Goal: Information Seeking & Learning: Learn about a topic

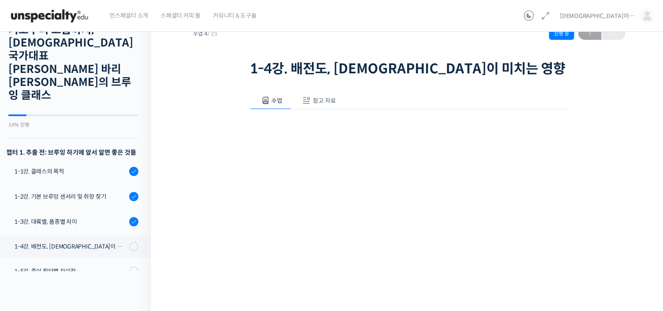
scroll to position [197, 0]
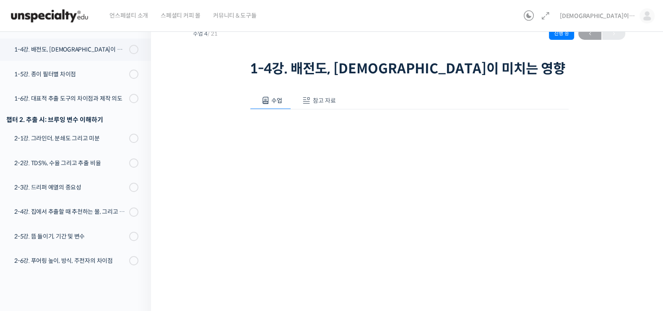
click at [321, 95] on button "참고 자료" at bounding box center [318, 101] width 54 height 18
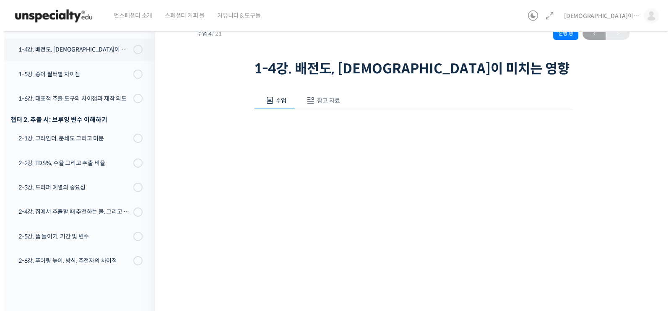
scroll to position [0, 0]
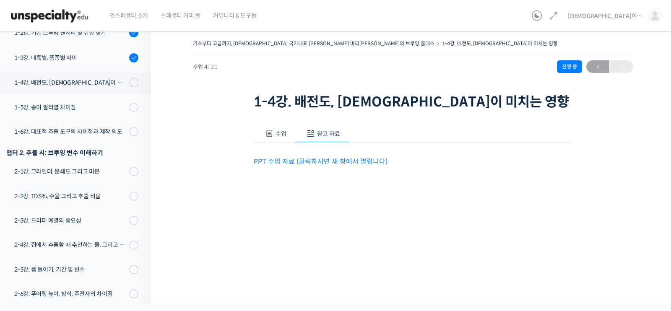
click at [309, 164] on link "PPT 수업 자료 (클릭하시면 새 창에서 열립니다)" at bounding box center [321, 161] width 134 height 9
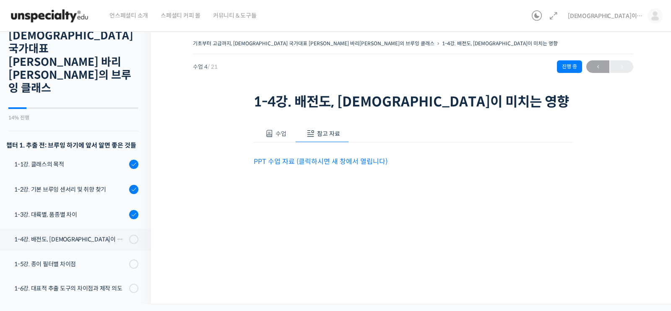
scroll to position [40, 0]
click at [97, 235] on div "1-4강. 배전도, [DEMOGRAPHIC_DATA]이 미치는 영향" at bounding box center [70, 239] width 112 height 9
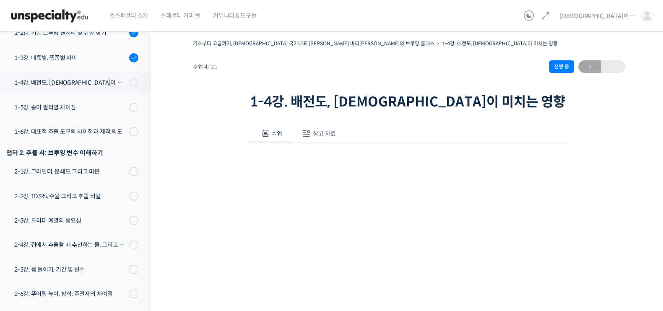
scroll to position [130, 0]
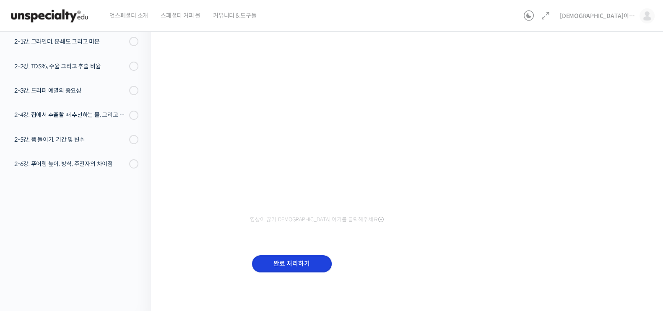
click at [305, 267] on input "완료 처리하기" at bounding box center [292, 263] width 80 height 17
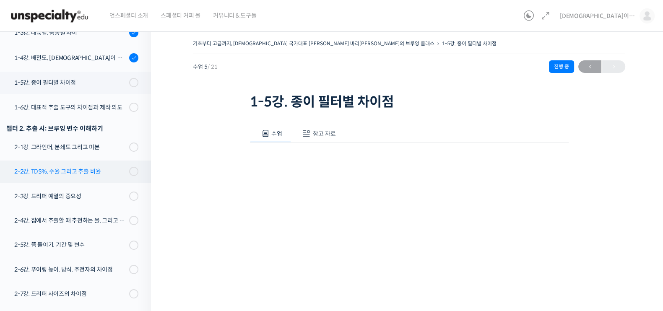
scroll to position [117, 0]
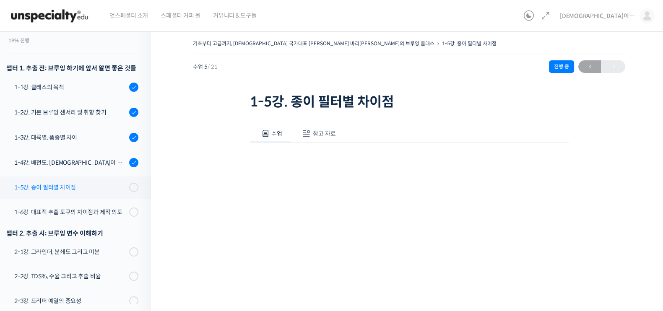
click at [88, 183] on div "1-5강. 종이 필터별 차이점" at bounding box center [70, 187] width 112 height 9
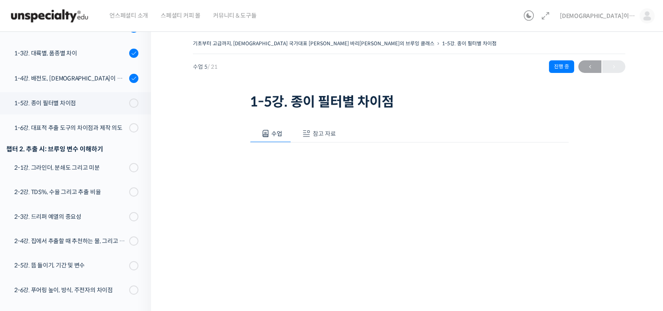
scroll to position [222, 0]
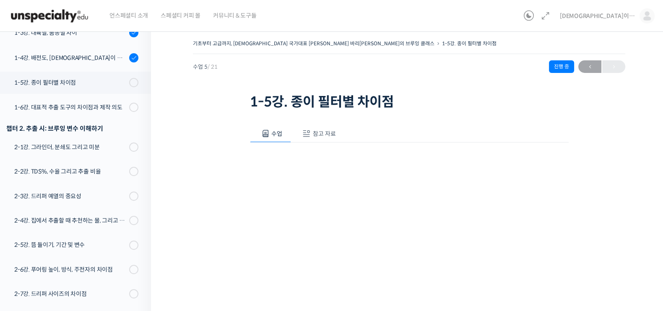
click at [321, 125] on button "참고 자료" at bounding box center [318, 134] width 54 height 18
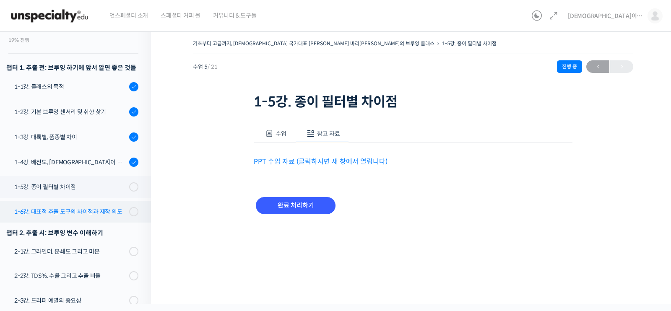
scroll to position [117, 0]
click at [306, 159] on link "PPT 수업 자료 (클릭하시면 새 창에서 열립니다)" at bounding box center [321, 161] width 134 height 9
click at [71, 201] on link "1-6강. 대표적 추출 도구의 차이점과 제작 의도" at bounding box center [73, 212] width 155 height 22
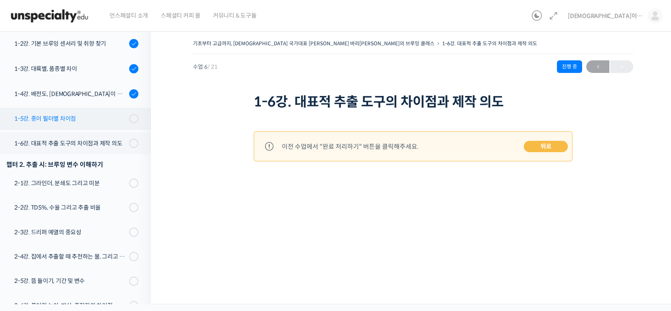
scroll to position [90, 0]
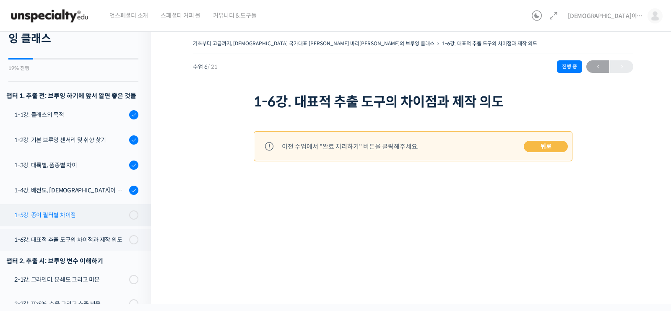
click at [89, 211] on div "1-5강. 종이 필터별 차이점" at bounding box center [70, 215] width 112 height 9
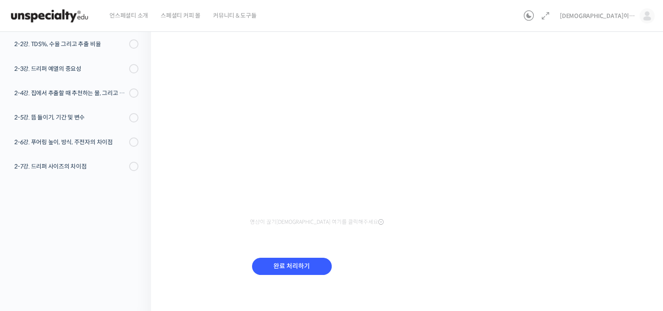
scroll to position [130, 0]
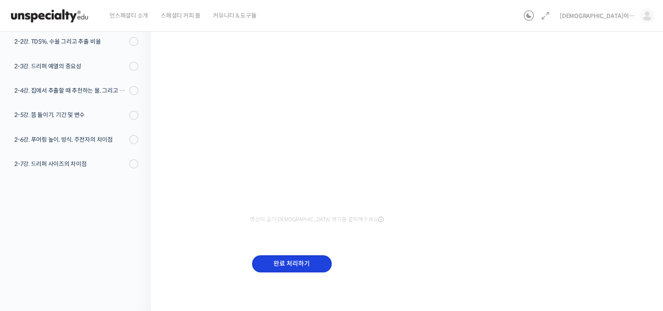
click at [301, 271] on input "완료 처리하기" at bounding box center [292, 263] width 80 height 17
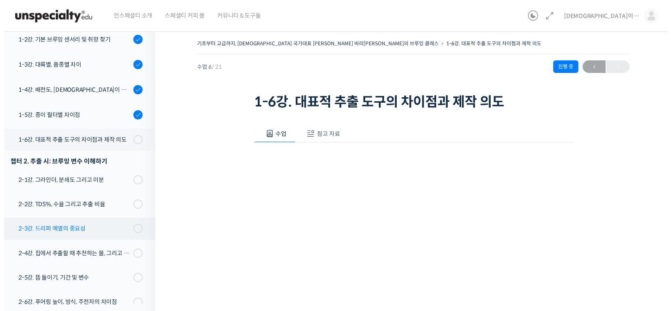
scroll to position [143, 0]
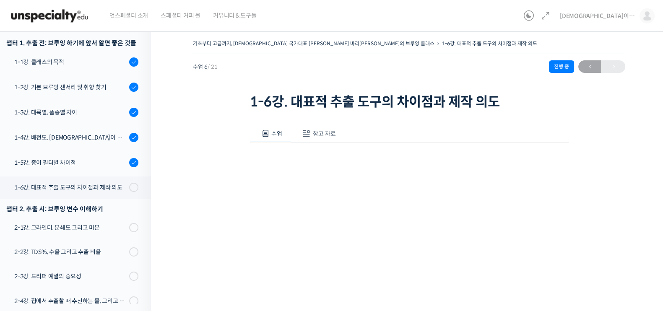
click at [315, 136] on span "참고 자료" at bounding box center [324, 134] width 23 height 8
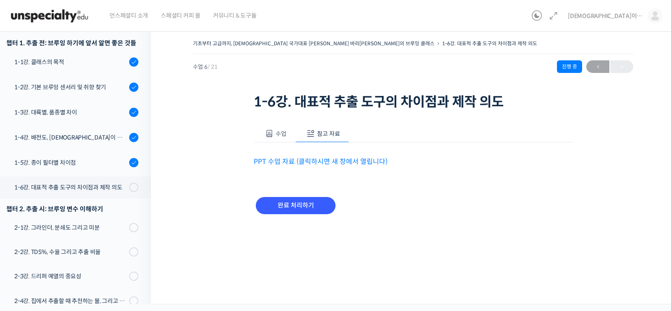
click at [324, 165] on link "PPT 수업 자료 (클릭하시면 새 창에서 열립니다)" at bounding box center [321, 161] width 134 height 9
click at [328, 205] on input "완료 처리하기" at bounding box center [296, 205] width 80 height 17
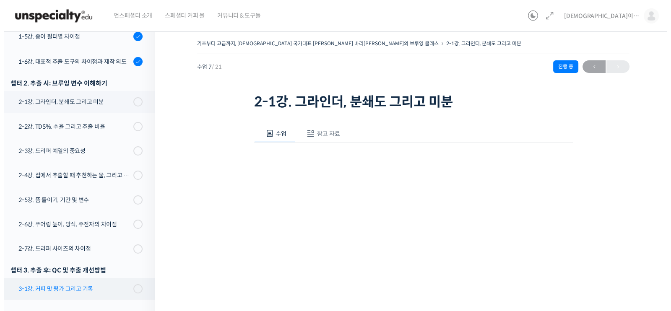
scroll to position [218, 0]
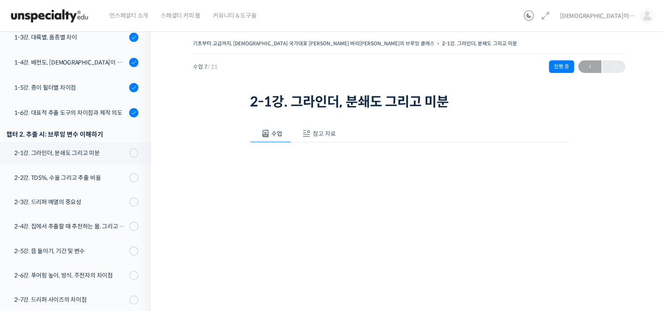
click at [343, 137] on div "수업 참고 자료" at bounding box center [409, 134] width 319 height 18
click at [318, 135] on span "참고 자료" at bounding box center [324, 134] width 23 height 8
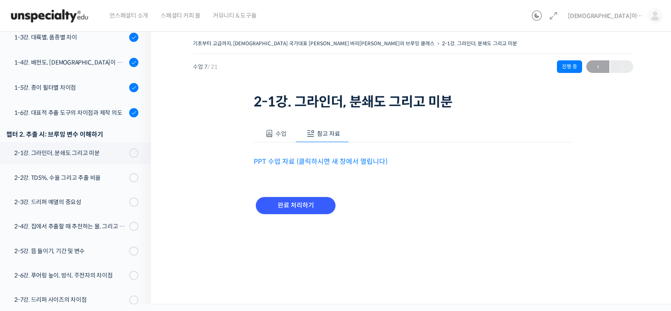
click at [312, 163] on link "PPT 수업 자료 (클릭하시면 새 창에서 열립니다)" at bounding box center [321, 161] width 134 height 9
click at [307, 203] on input "완료 처리하기" at bounding box center [296, 205] width 80 height 17
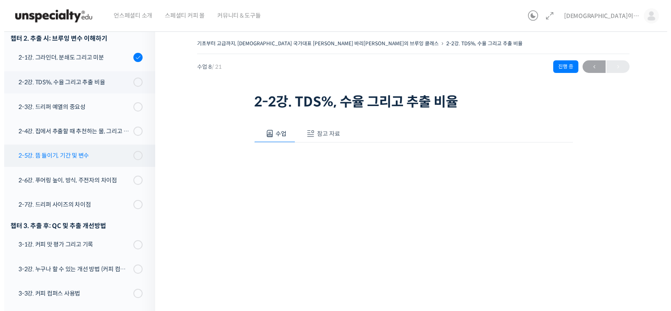
scroll to position [156, 0]
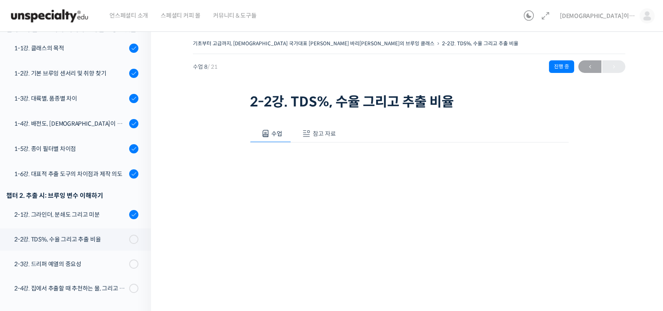
click at [324, 133] on span "참고 자료" at bounding box center [324, 134] width 23 height 8
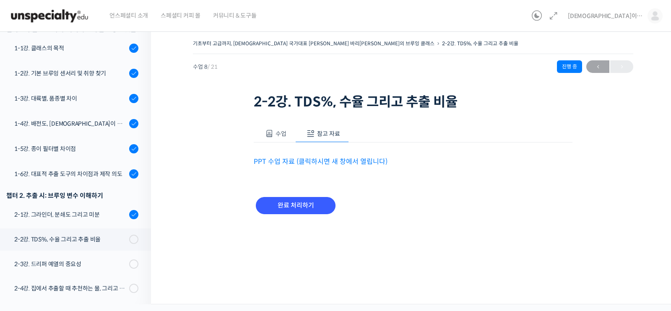
click at [359, 161] on link "PPT 수업 자료 (클릭하시면 새 창에서 열립니다)" at bounding box center [321, 161] width 134 height 9
click at [271, 203] on input "완료 처리하기" at bounding box center [296, 205] width 80 height 17
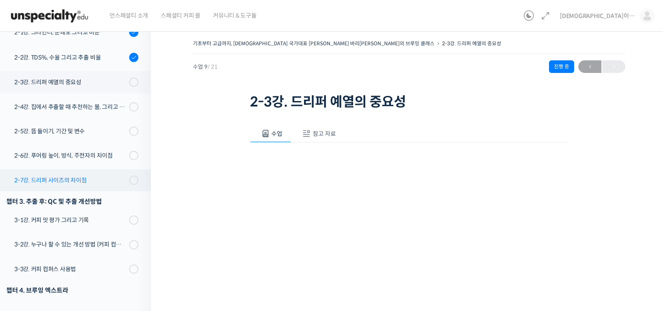
scroll to position [286, 0]
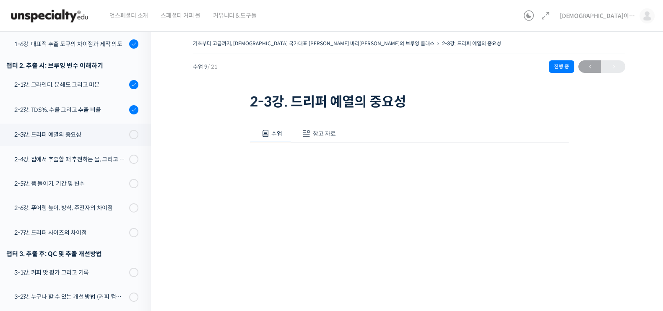
click at [330, 128] on button "참고 자료" at bounding box center [318, 134] width 54 height 18
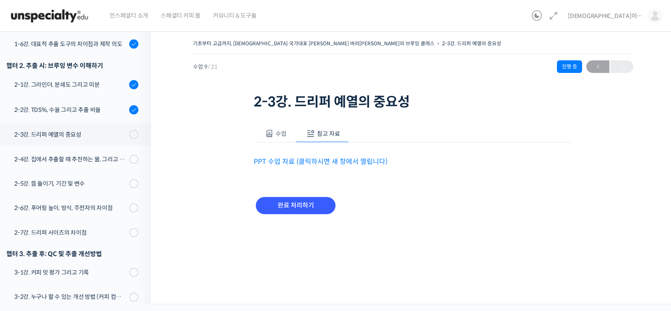
click at [283, 124] on div "수업 참고 자료 영상이 끊기[DEMOGRAPHIC_DATA]를 클릭해주세요 PPT 수업 자료 (클릭하시면 새 창에서 열립니다) 완료 처리하기" at bounding box center [413, 174] width 319 height 124
click at [276, 131] on span "수업" at bounding box center [281, 134] width 11 height 8
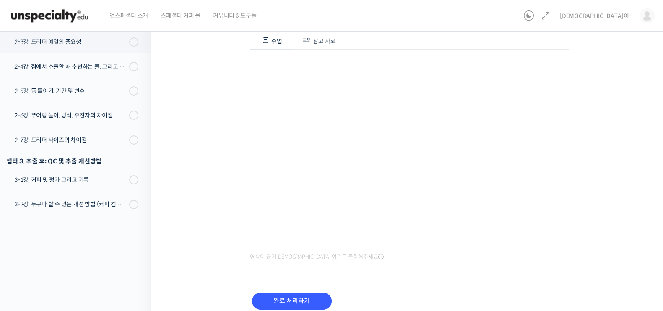
scroll to position [78, 0]
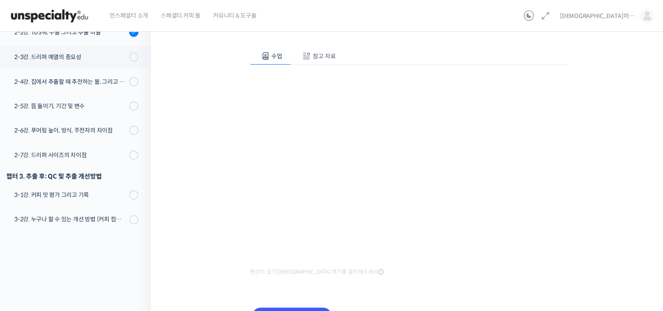
click at [334, 57] on button "참고 자료" at bounding box center [318, 56] width 54 height 18
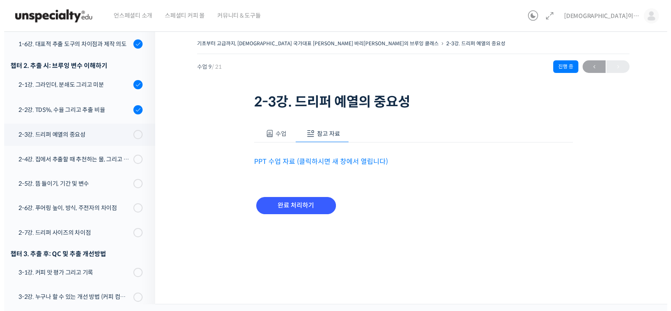
scroll to position [0, 0]
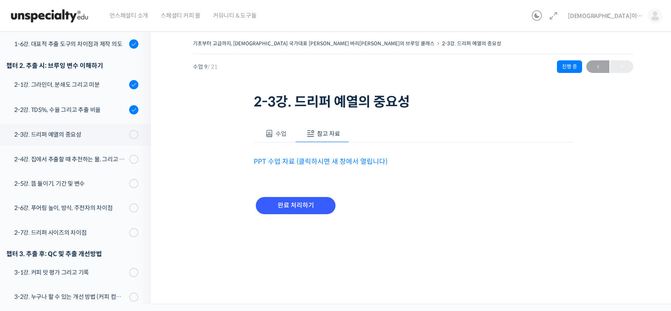
click at [329, 160] on link "PPT 수업 자료 (클릭하시면 새 창에서 열립니다)" at bounding box center [321, 161] width 134 height 9
click at [316, 209] on input "완료 처리하기" at bounding box center [296, 205] width 80 height 17
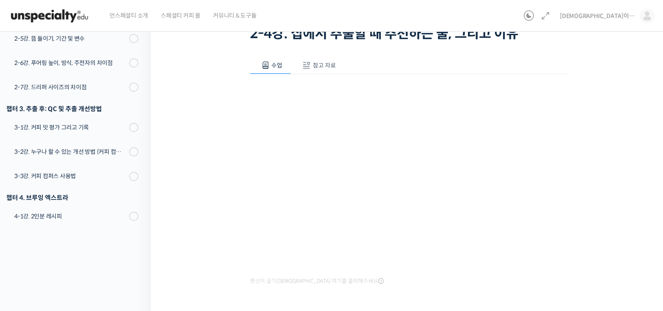
scroll to position [52, 0]
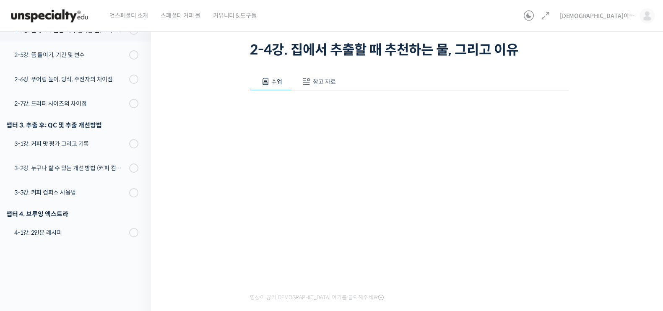
click at [322, 83] on span "참고 자료" at bounding box center [324, 82] width 23 height 8
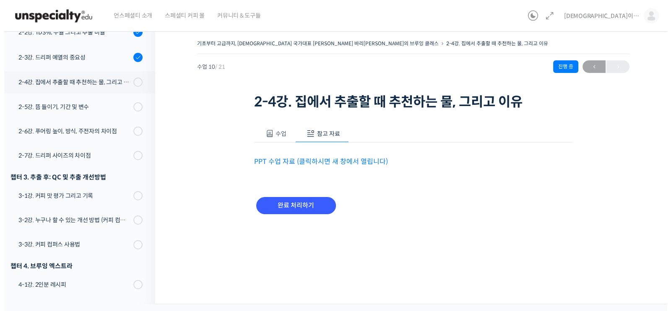
scroll to position [0, 0]
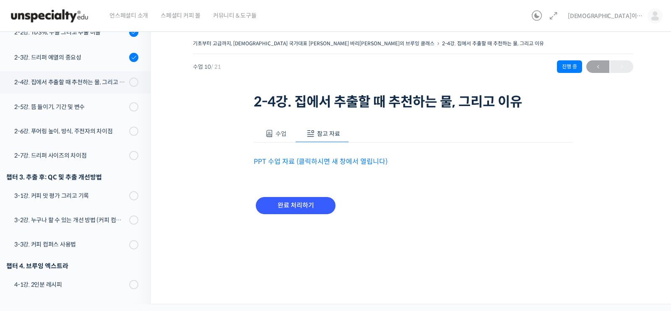
click at [331, 167] on div "수업 참고 자료 영상이 끊기[DEMOGRAPHIC_DATA]를 클릭해주세요 PPT 수업 자료 (클릭하시면 새 창에서 열립니다) 완료 처리하기" at bounding box center [413, 174] width 319 height 124
click at [335, 164] on link "PPT 수업 자료 (클릭하시면 새 창에서 열립니다)" at bounding box center [321, 161] width 134 height 9
click at [307, 207] on input "완료 처리하기" at bounding box center [296, 205] width 80 height 17
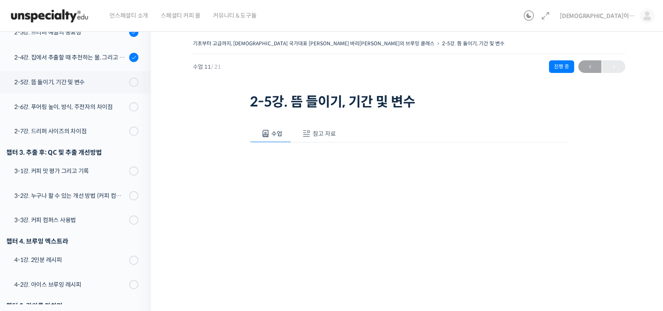
click at [314, 138] on button "참고 자료" at bounding box center [318, 134] width 54 height 18
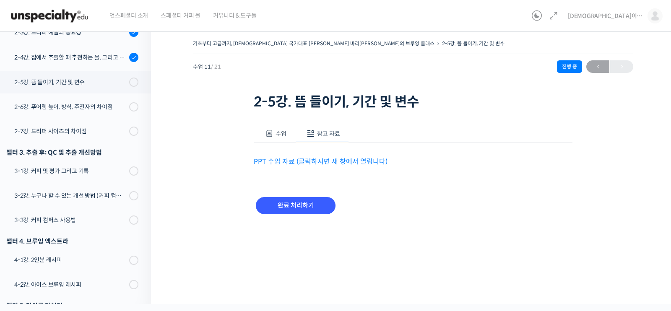
click at [318, 163] on link "PPT 수업 자료 (클릭하시면 새 창에서 열립니다)" at bounding box center [321, 161] width 134 height 9
click at [309, 214] on div "완료 처리하기" at bounding box center [296, 212] width 84 height 35
click at [317, 196] on div "완료 처리하기" at bounding box center [296, 212] width 84 height 35
click at [315, 210] on input "완료 처리하기" at bounding box center [296, 205] width 80 height 17
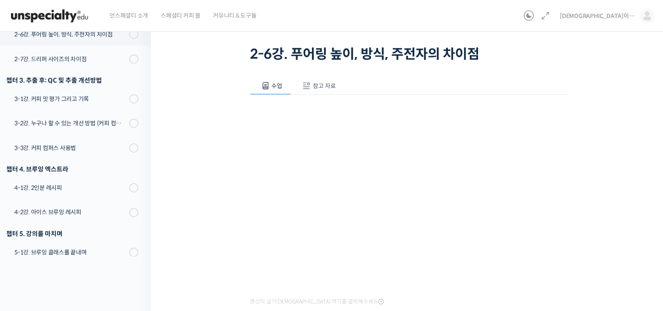
scroll to position [52, 0]
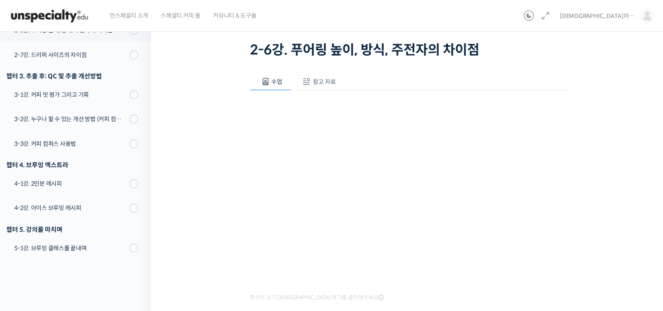
click at [338, 85] on button "참고 자료" at bounding box center [318, 82] width 54 height 18
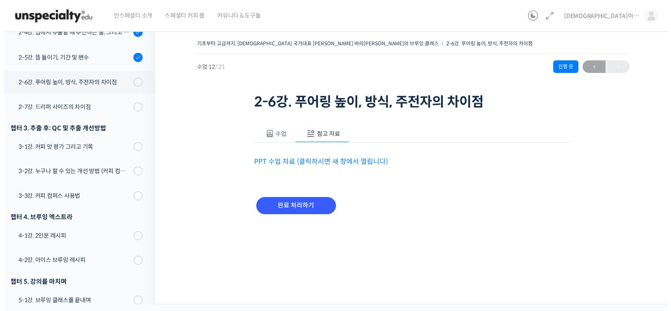
scroll to position [0, 0]
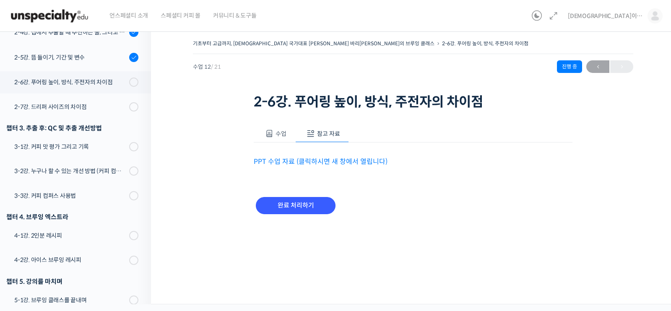
click at [321, 153] on div "PPT 수업 자료 (클릭하시면 새 창에서 열립니다)" at bounding box center [413, 155] width 319 height 25
click at [317, 160] on link "PPT 수업 자료 (클릭하시면 새 창에서 열립니다)" at bounding box center [321, 161] width 134 height 9
click at [299, 205] on input "완료 처리하기" at bounding box center [296, 205] width 80 height 17
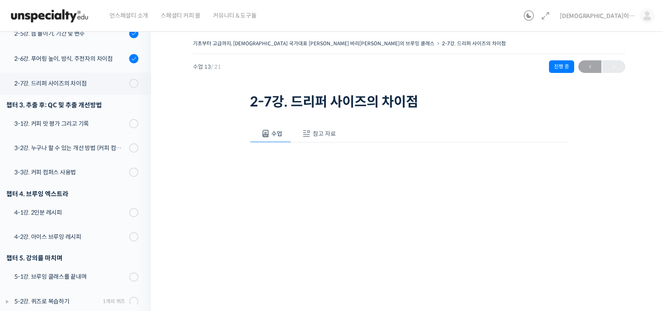
scroll to position [52, 0]
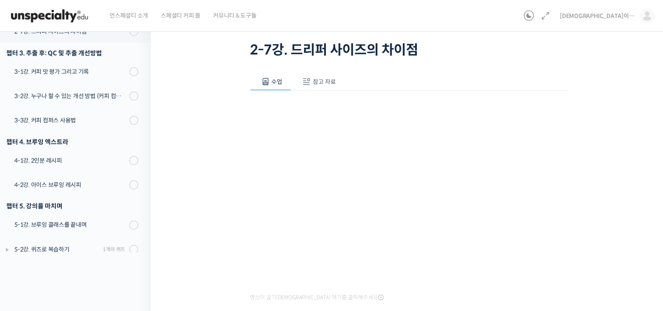
click at [318, 73] on button "참고 자료" at bounding box center [318, 82] width 54 height 18
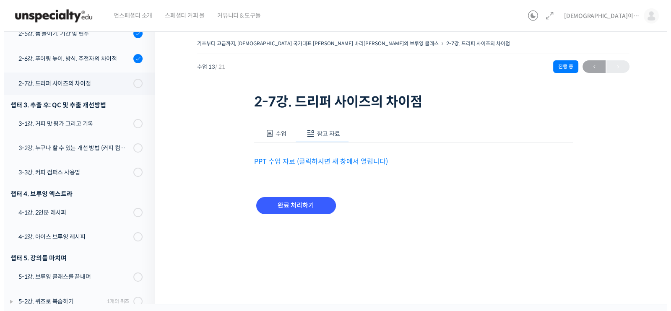
scroll to position [0, 0]
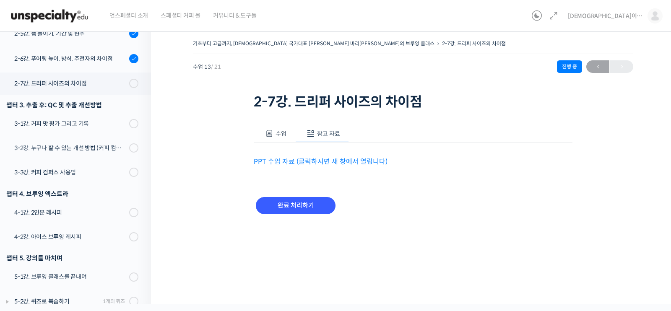
click at [338, 153] on div "PPT 수업 자료 (클릭하시면 새 창에서 열립니다)" at bounding box center [413, 155] width 319 height 25
click at [337, 161] on link "PPT 수업 자료 (클릭하시면 새 창에서 열립니다)" at bounding box center [321, 161] width 134 height 9
click at [273, 198] on input "완료 처리하기" at bounding box center [296, 205] width 80 height 17
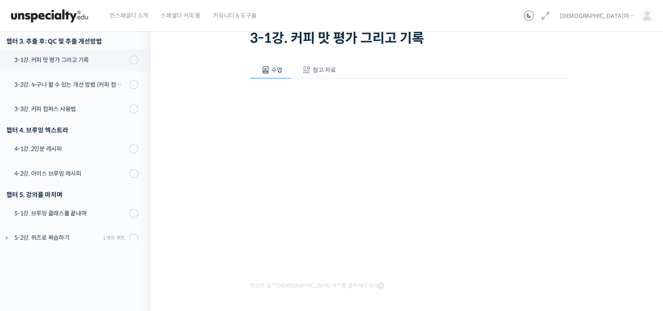
scroll to position [52, 0]
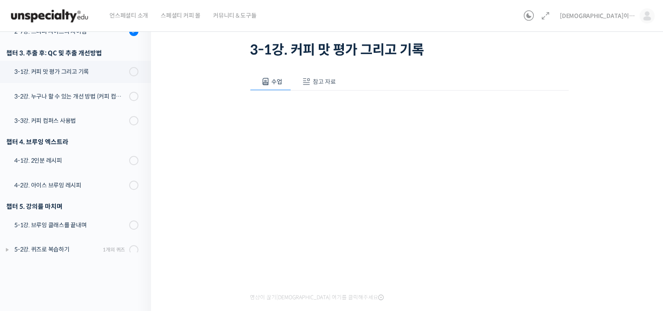
click at [326, 81] on span "참고 자료" at bounding box center [324, 82] width 23 height 8
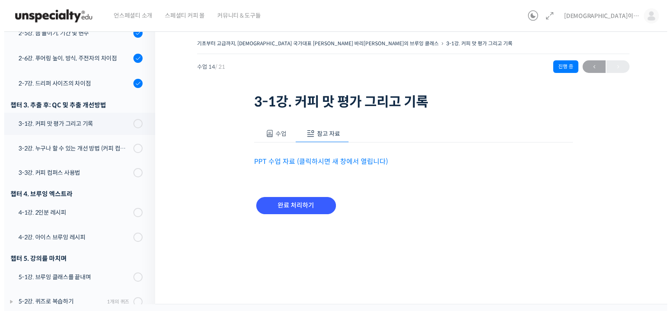
scroll to position [0, 0]
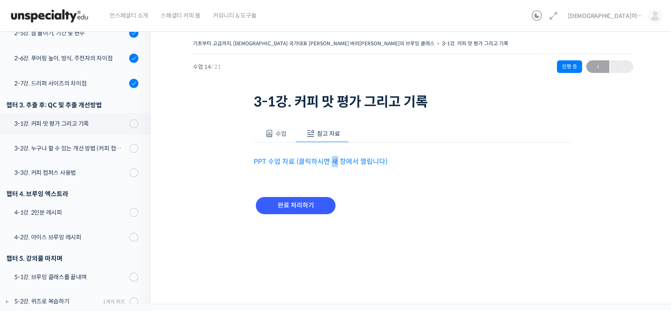
click at [332, 153] on div "PPT 수업 자료 (클릭하시면 새 창에서 열립니다)" at bounding box center [413, 155] width 319 height 25
click at [330, 160] on link "PPT 수업 자료 (클릭하시면 새 창에서 열립니다)" at bounding box center [321, 161] width 134 height 9
click at [311, 217] on div "완료 처리하기" at bounding box center [296, 212] width 84 height 35
click at [312, 202] on input "완료 처리하기" at bounding box center [296, 205] width 80 height 17
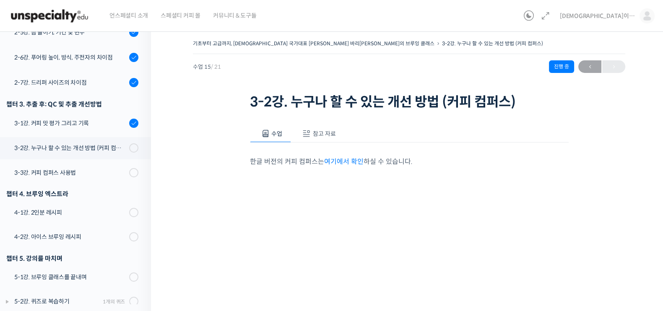
click at [329, 132] on span "참고 자료" at bounding box center [324, 134] width 23 height 8
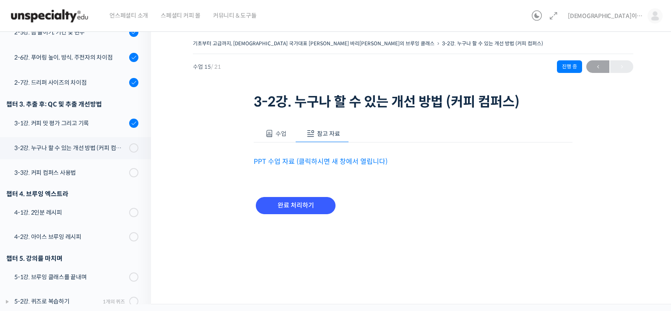
click at [287, 136] on button "수업" at bounding box center [275, 134] width 42 height 18
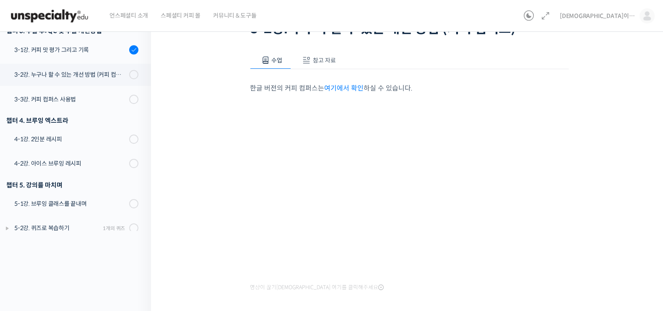
scroll to position [52, 0]
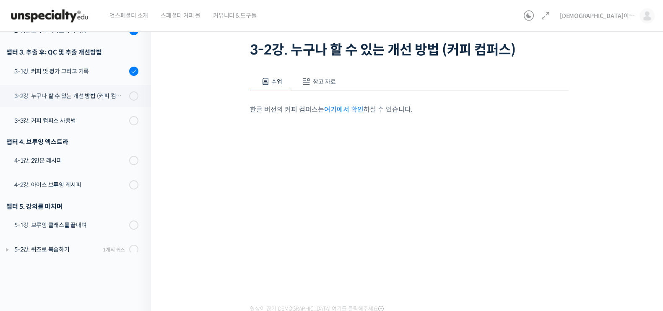
click at [323, 91] on div "한글 버전의 커피 컴퍼스는 여기에서 확인 하실 수 있습니다. 영상이 끊기신다면 여기를 클릭해주세요" at bounding box center [409, 203] width 319 height 225
click at [335, 74] on button "참고 자료" at bounding box center [318, 82] width 54 height 18
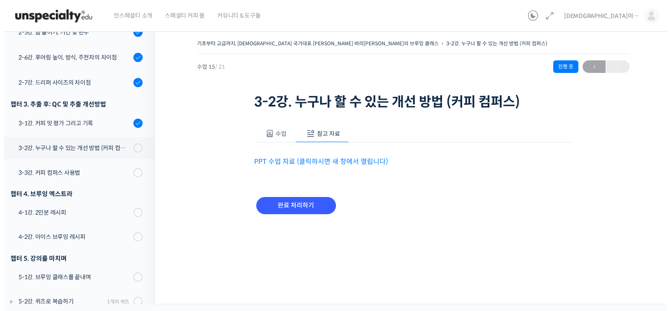
scroll to position [0, 0]
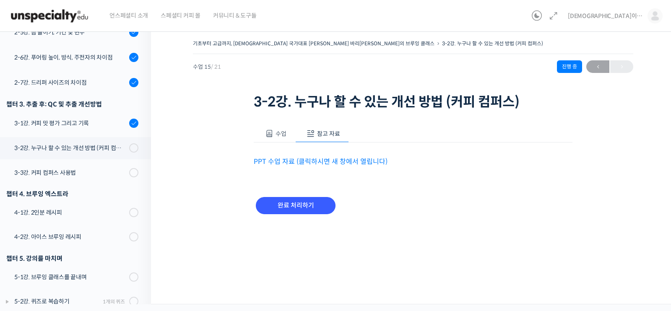
click at [317, 155] on div "PPT 수업 자료 (클릭하시면 새 창에서 열립니다)" at bounding box center [413, 155] width 319 height 25
click at [317, 161] on link "PPT 수업 자료 (클릭하시면 새 창에서 열립니다)" at bounding box center [321, 161] width 134 height 9
click at [302, 210] on input "완료 처리하기" at bounding box center [296, 205] width 80 height 17
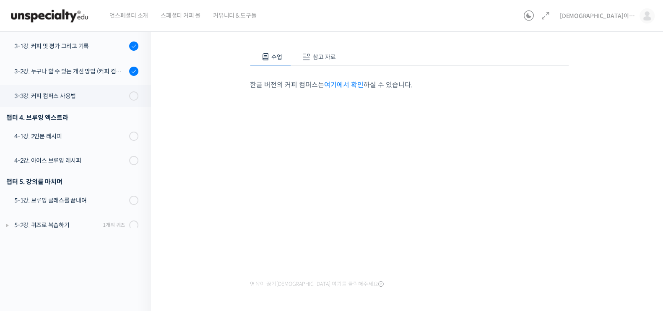
scroll to position [104, 0]
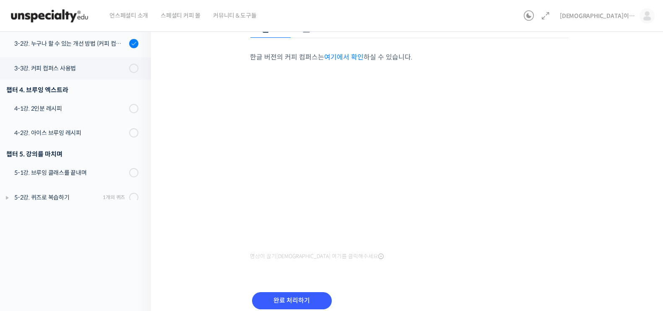
click at [320, 34] on button "참고 자료" at bounding box center [318, 30] width 54 height 18
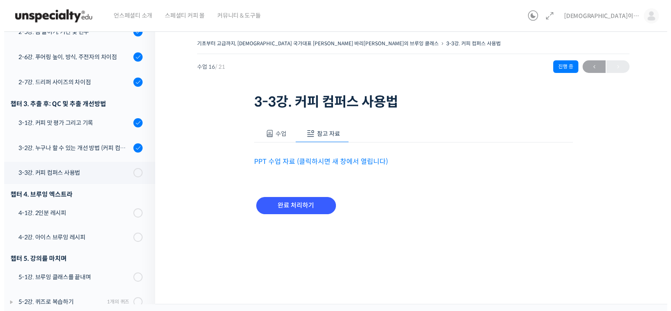
scroll to position [0, 0]
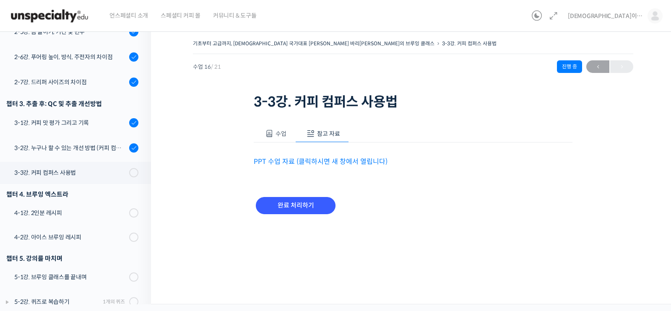
click at [326, 165] on link "PPT 수업 자료 (클릭하시면 새 창에서 열립니다)" at bounding box center [321, 161] width 134 height 9
click at [287, 200] on input "완료 처리하기" at bounding box center [296, 205] width 80 height 17
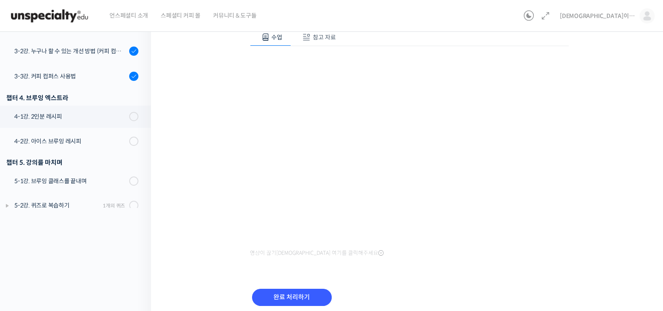
scroll to position [104, 0]
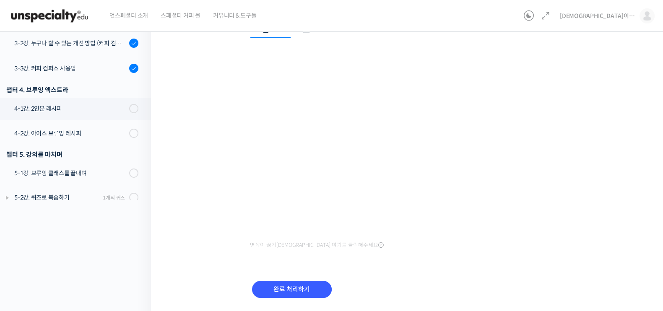
click at [324, 33] on button "참고 자료" at bounding box center [318, 30] width 54 height 18
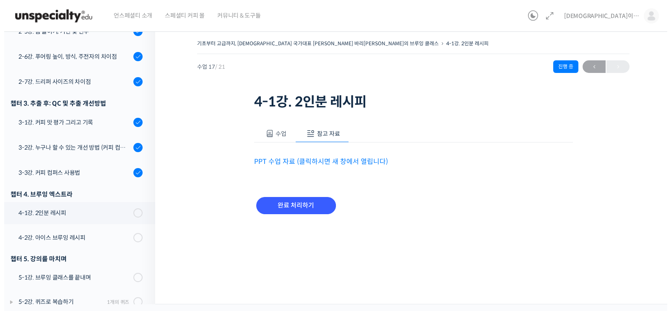
scroll to position [0, 0]
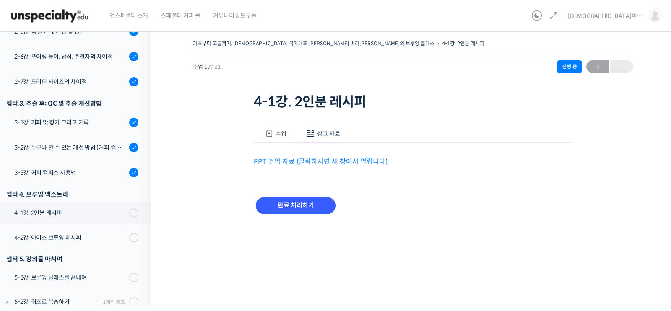
click at [310, 159] on link "PPT 수업 자료 (클릭하시면 새 창에서 열립니다)" at bounding box center [321, 161] width 134 height 9
click at [295, 212] on input "완료 처리하기" at bounding box center [296, 205] width 80 height 17
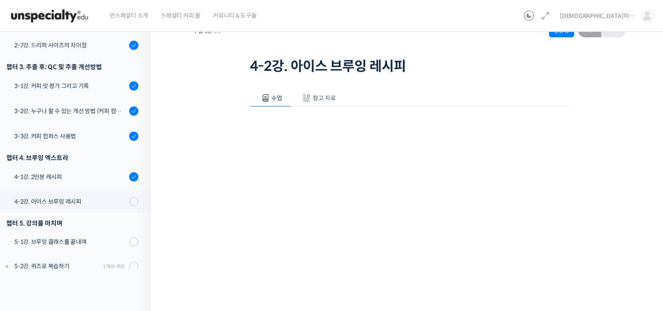
scroll to position [52, 0]
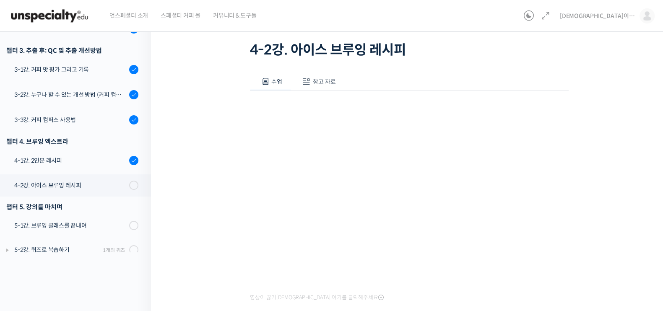
click at [329, 70] on div "수업 참고 자료 영상이 끊기[DEMOGRAPHIC_DATA]를 클릭해주세요 PPT 수업 자료 (클릭하시면 새 창에서 열립니다) 처음부터 반복해…" at bounding box center [409, 216] width 319 height 312
click at [327, 72] on div "수업 참고 자료 영상이 끊기[DEMOGRAPHIC_DATA]를 클릭해주세요 PPT 수업 자료 (클릭하시면 새 창에서 열립니다) 처음부터 반복해…" at bounding box center [409, 216] width 319 height 312
click at [327, 83] on span "참고 자료" at bounding box center [324, 82] width 23 height 8
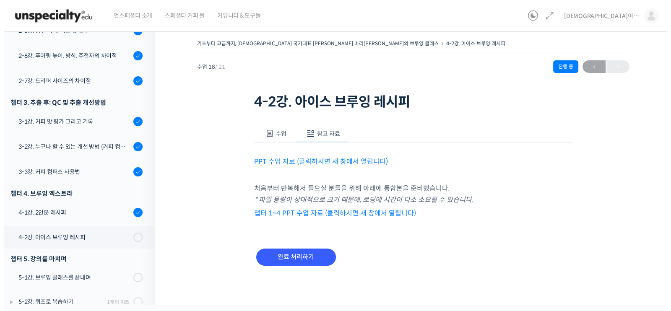
scroll to position [0, 0]
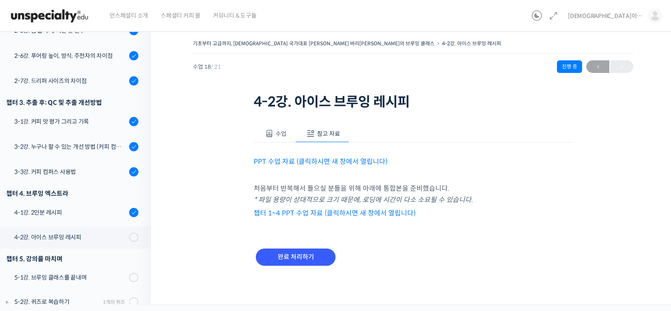
click at [273, 211] on link "챕터 1~4 PPT 수업 자료 (클릭하시면 새 창에서 열립니다)" at bounding box center [335, 213] width 162 height 9
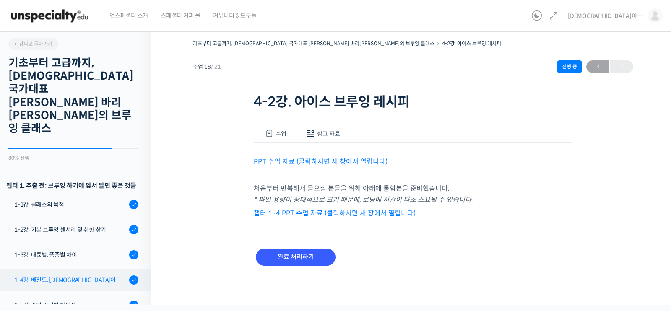
scroll to position [104, 0]
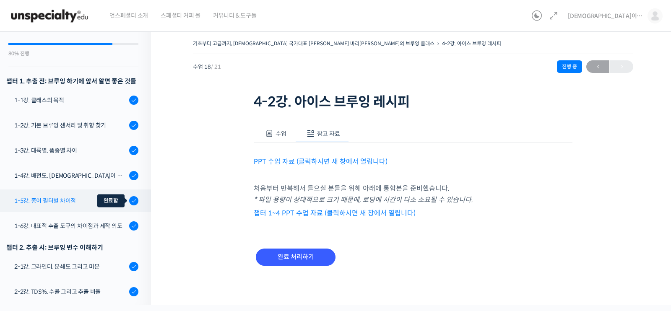
click at [131, 198] on icon at bounding box center [134, 201] width 6 height 6
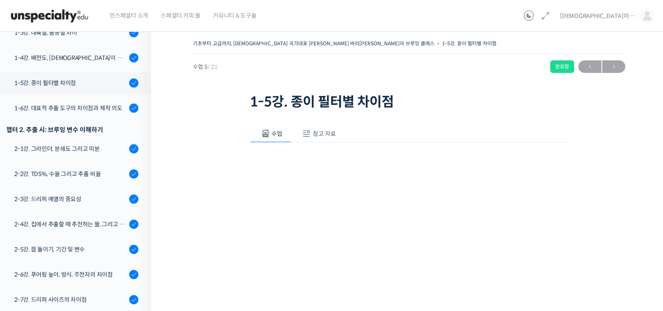
scroll to position [99, 0]
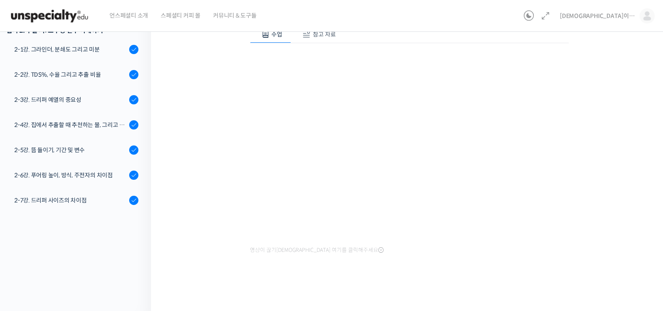
click at [631, 120] on div "기초부터 고급까지, [DEMOGRAPHIC_DATA] 국가대표 [PERSON_NAME] 바리[PERSON_NAME]의 브루잉 클래스 1-5강.…" at bounding box center [409, 119] width 516 height 386
